Goal: Task Accomplishment & Management: Complete application form

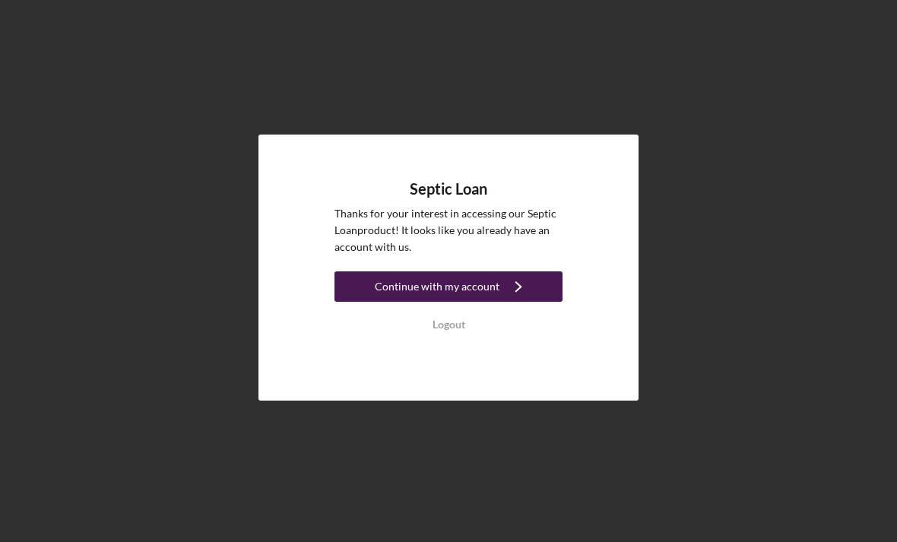
click at [408, 302] on div "Continue with my account" at bounding box center [437, 287] width 125 height 30
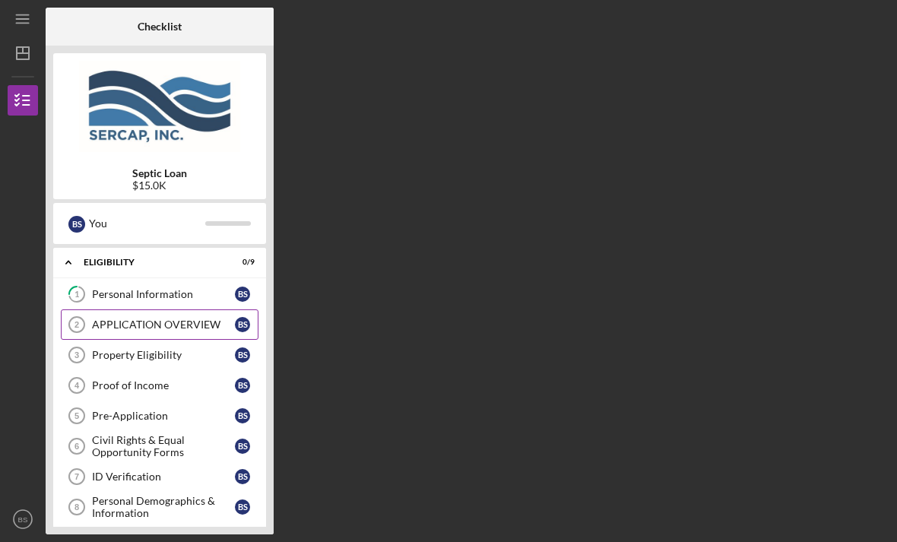
click at [174, 325] on div "APPLICATION OVERVIEW" at bounding box center [163, 325] width 143 height 12
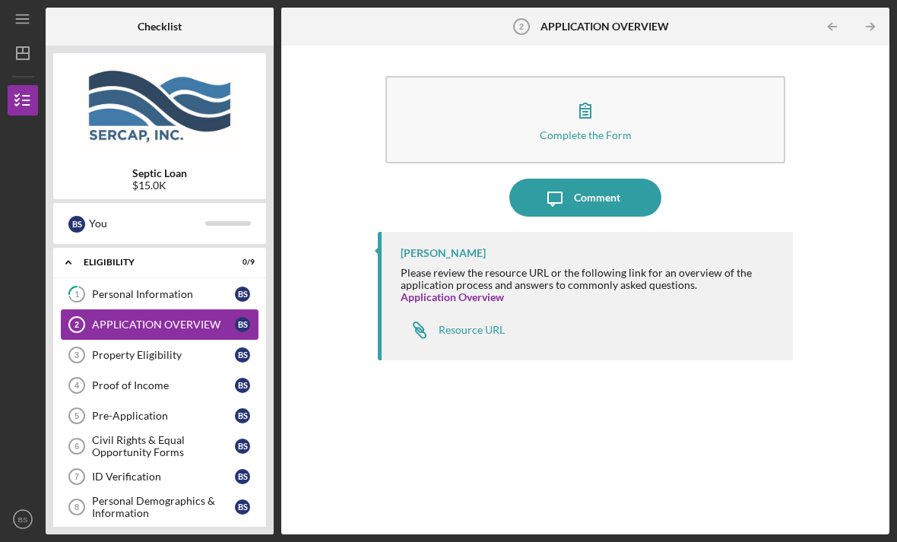
scroll to position [49, 0]
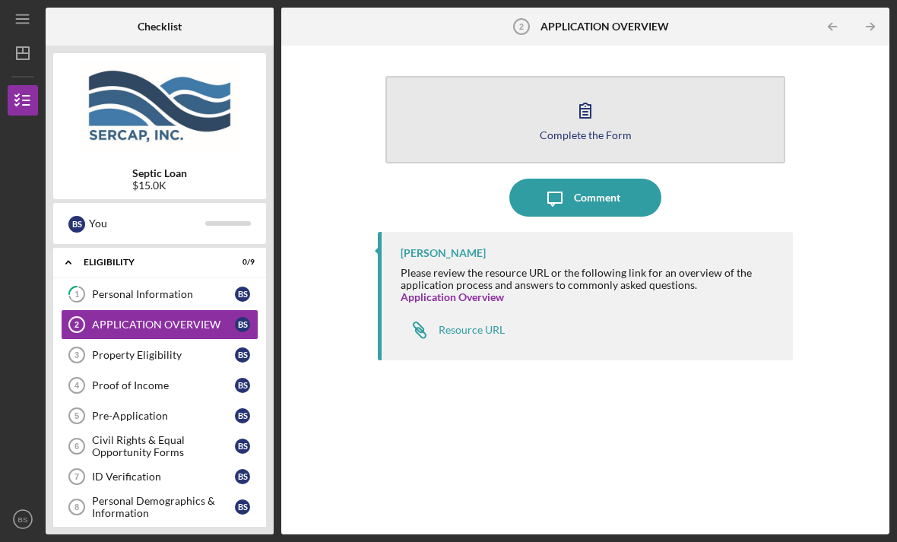
click at [579, 91] on icon "button" at bounding box center [586, 110] width 38 height 38
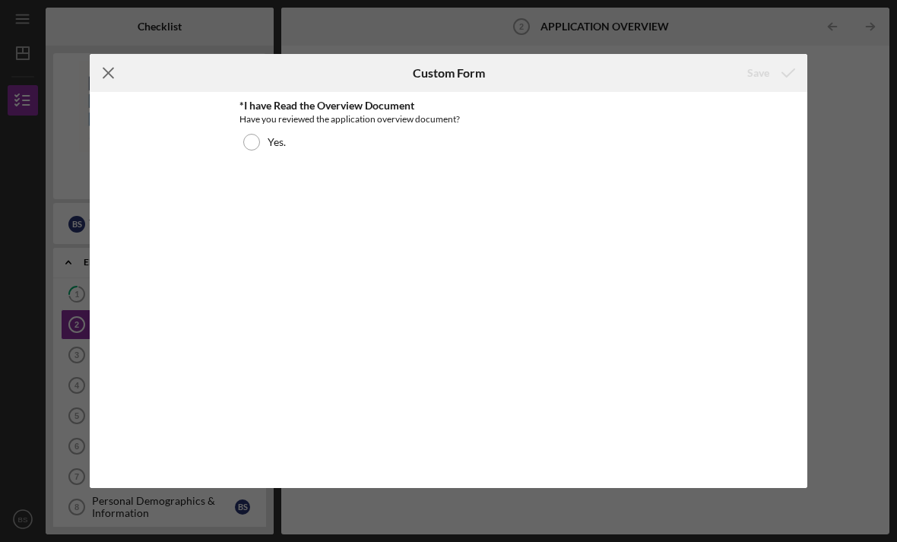
click at [104, 81] on icon "Icon/Menu Close" at bounding box center [109, 73] width 38 height 38
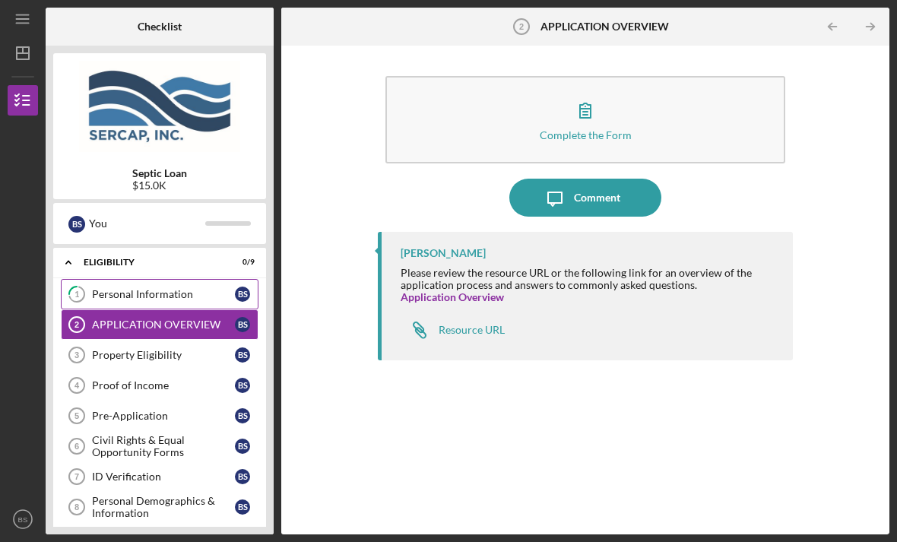
click at [124, 288] on div "Personal Information" at bounding box center [163, 294] width 143 height 12
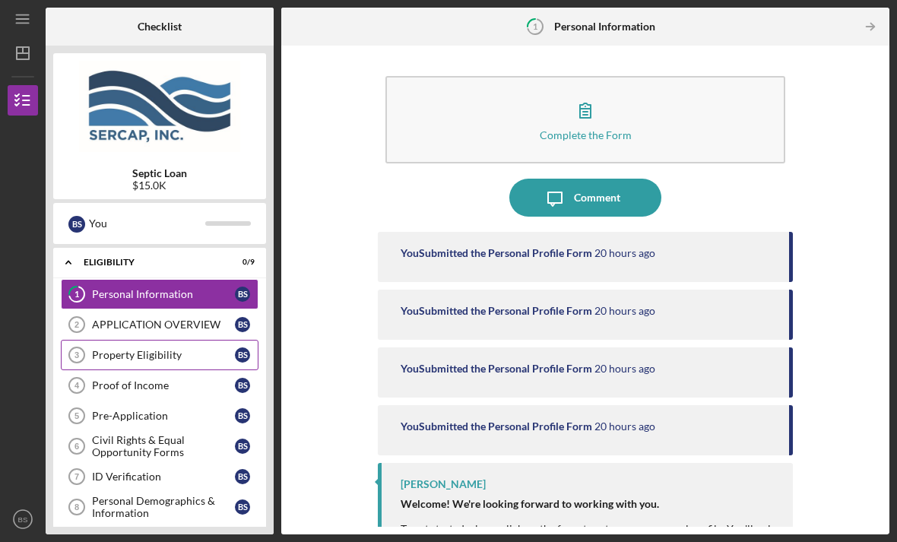
click at [122, 349] on div "Property Eligibility" at bounding box center [163, 355] width 143 height 12
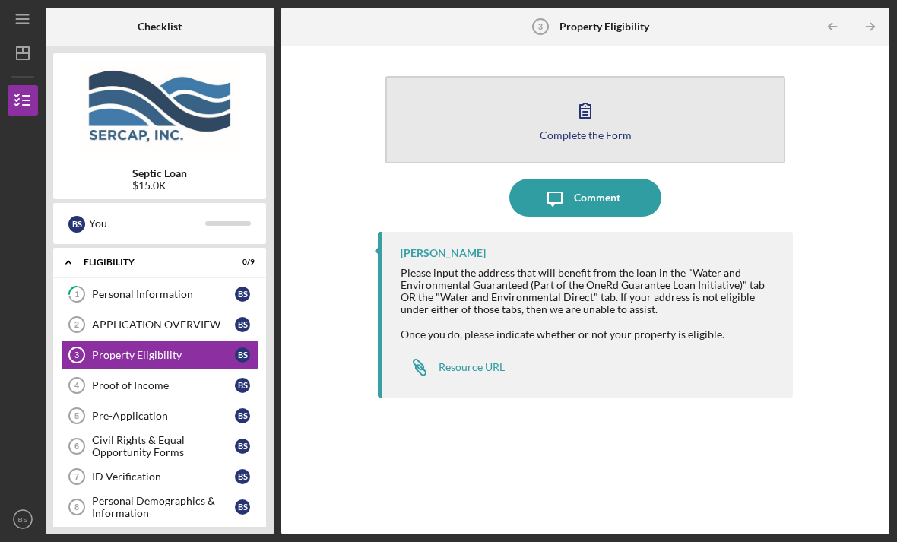
click at [551, 76] on button "Complete the Form Form" at bounding box center [586, 119] width 400 height 87
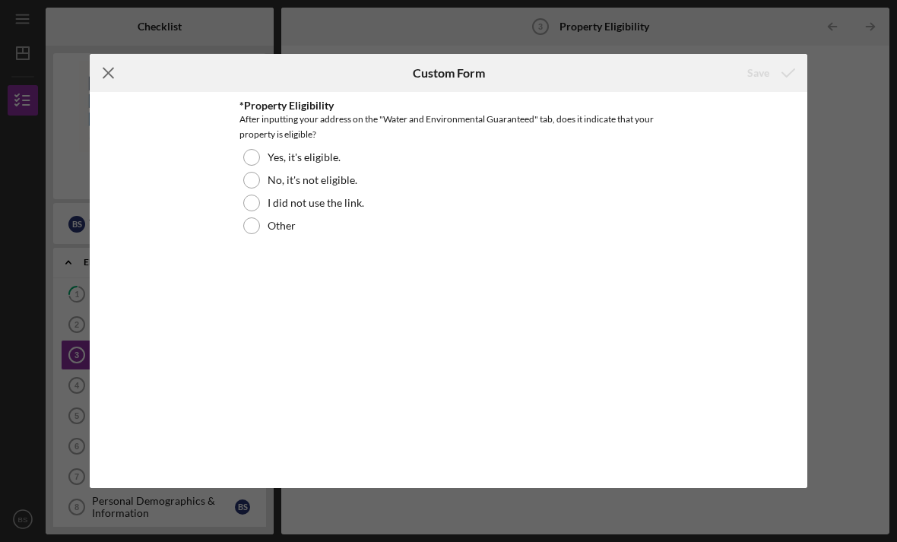
click at [113, 78] on line at bounding box center [108, 73] width 10 height 10
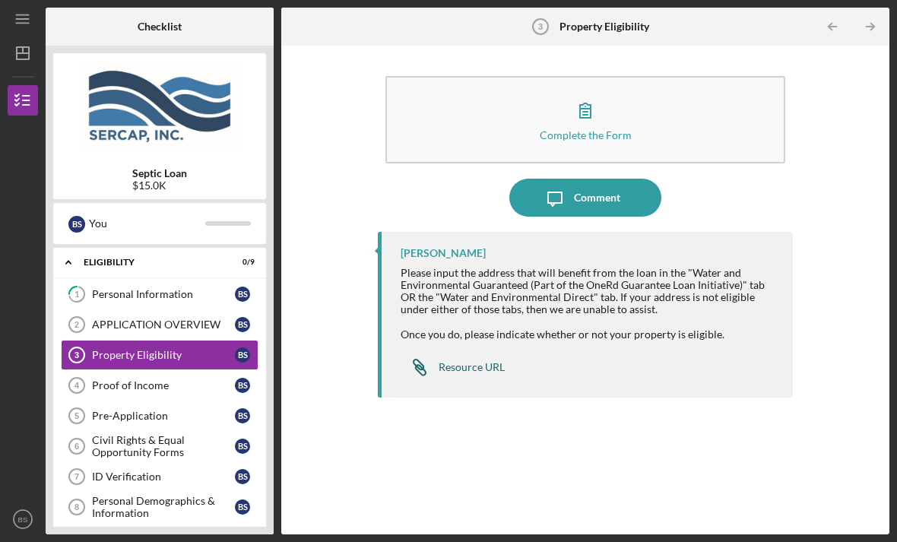
click at [464, 361] on div "Resource URL" at bounding box center [472, 367] width 66 height 12
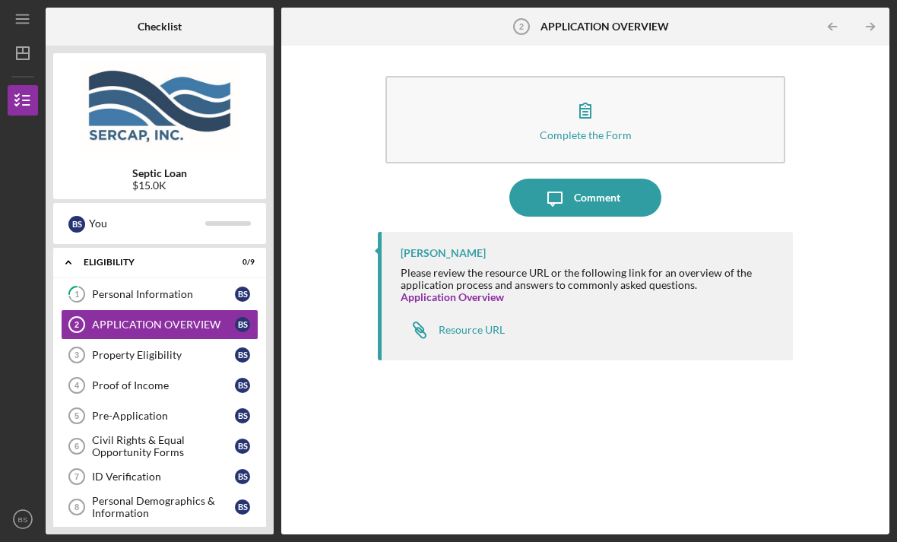
scroll to position [3, 0]
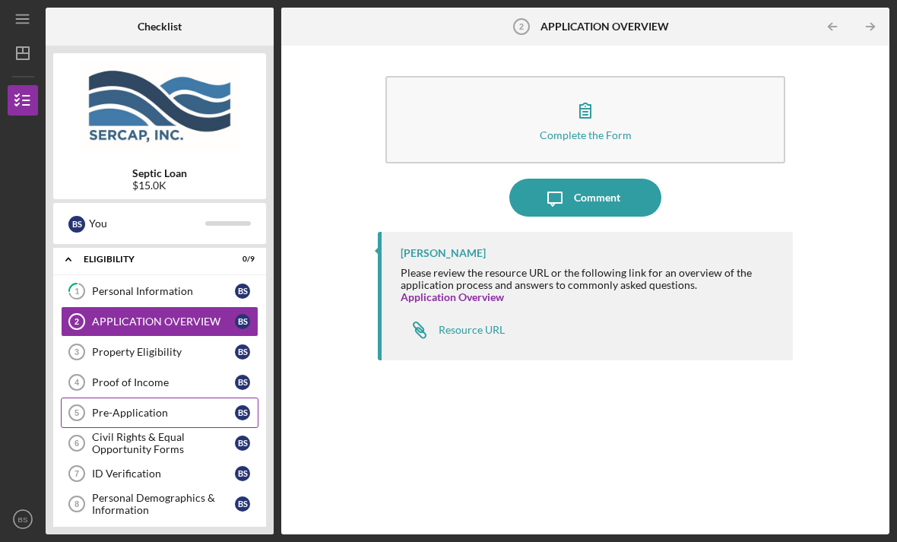
click at [131, 407] on div "Pre-Application" at bounding box center [163, 413] width 143 height 12
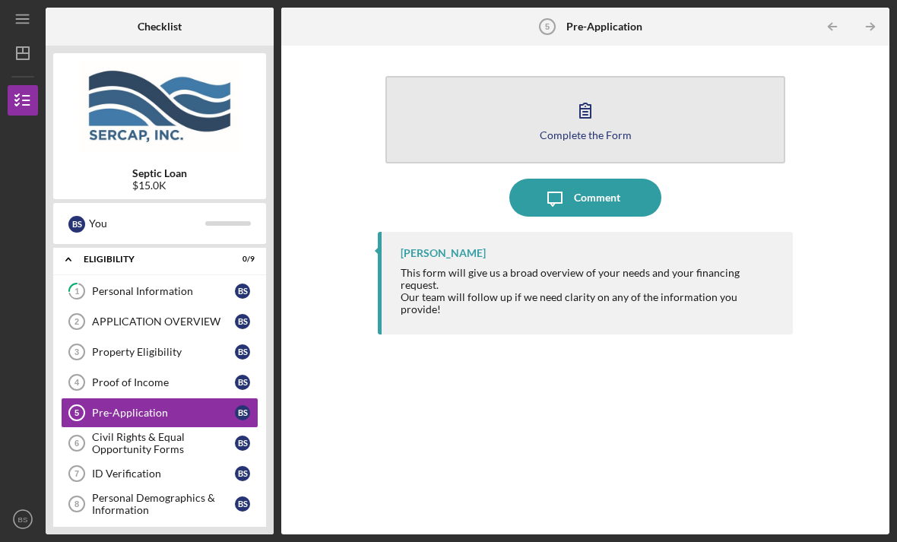
click at [525, 78] on button "Complete the Form Form" at bounding box center [586, 119] width 400 height 87
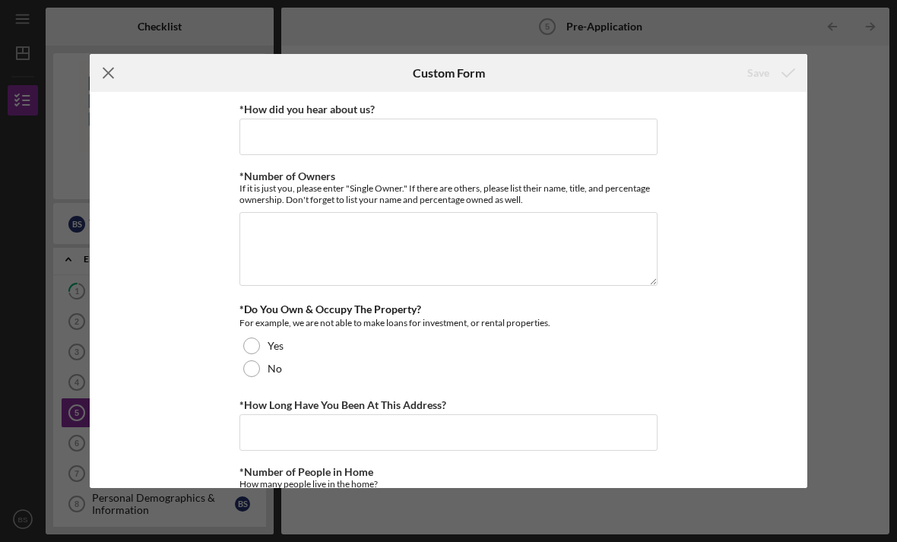
scroll to position [-1, 0]
click at [110, 69] on icon "Icon/Menu Close" at bounding box center [109, 73] width 38 height 38
